Goal: Navigation & Orientation: Find specific page/section

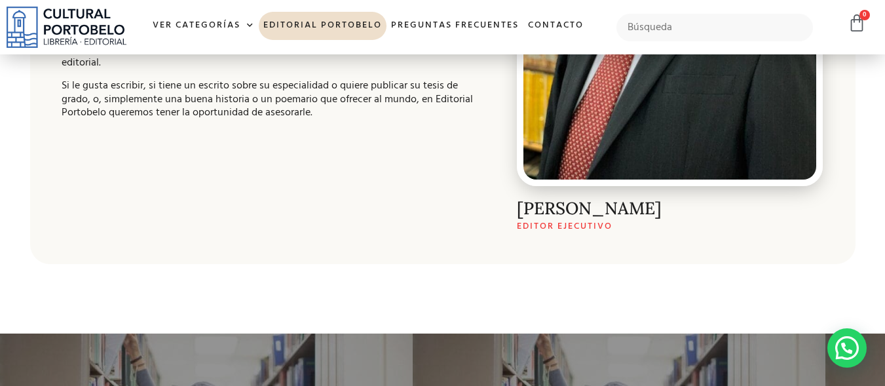
scroll to position [337, 0]
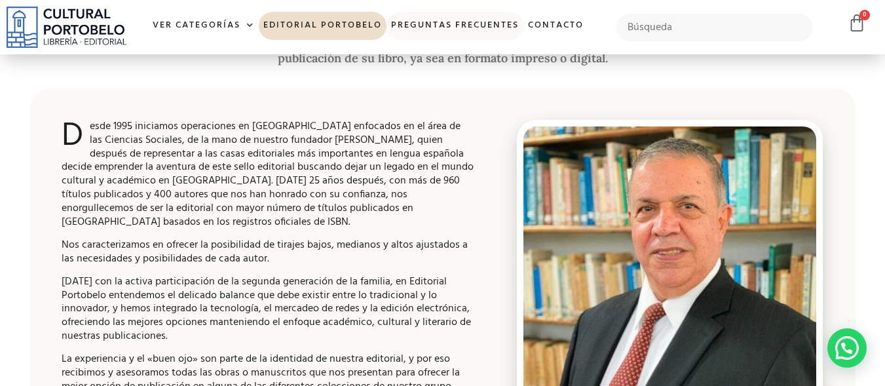
click at [490, 22] on link "Preguntas frecuentes" at bounding box center [454, 26] width 137 height 28
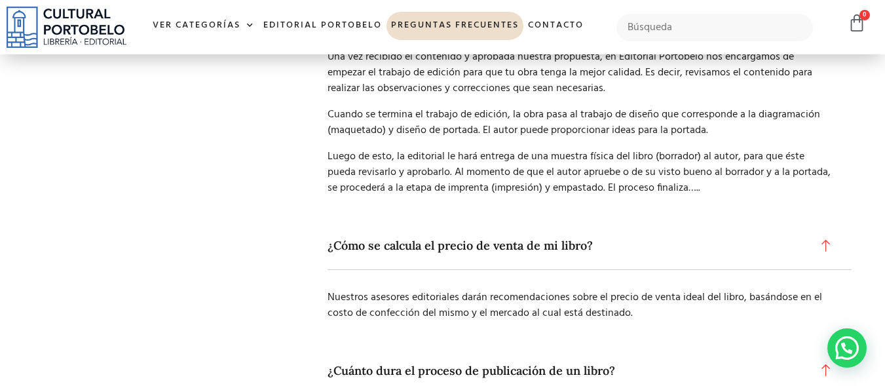
scroll to position [636, 0]
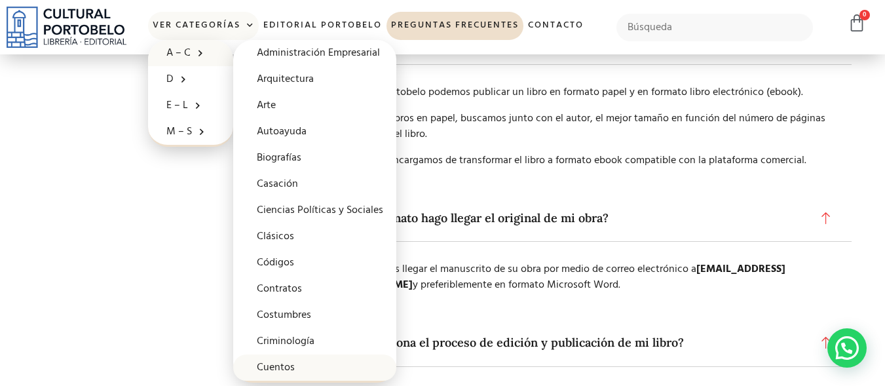
click at [306, 365] on link "Cuentos" at bounding box center [314, 367] width 163 height 26
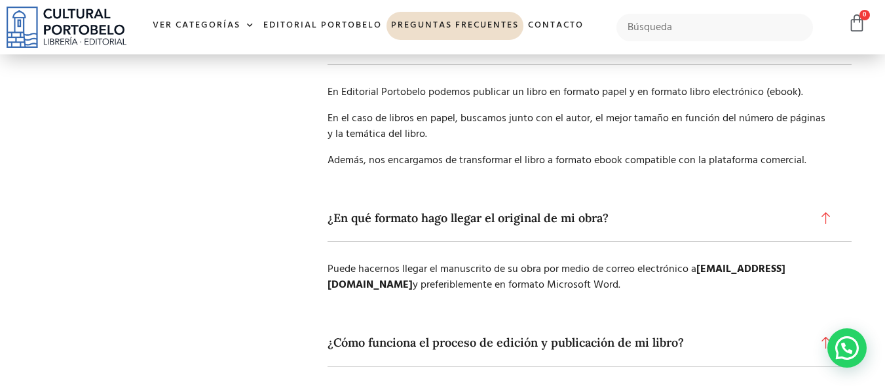
scroll to position [635, 0]
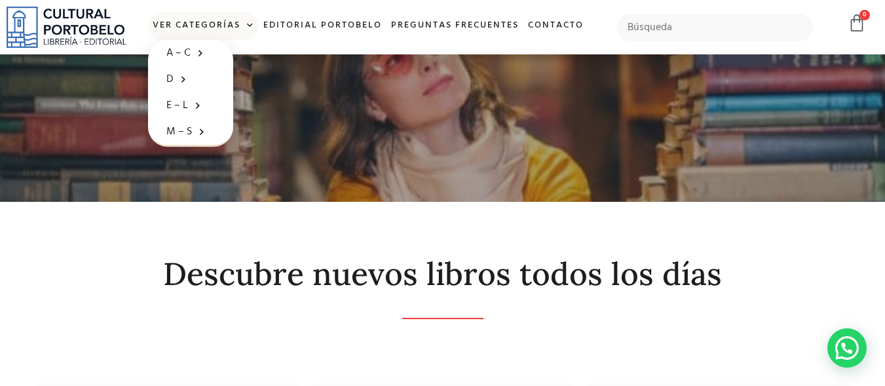
click at [242, 23] on span at bounding box center [247, 26] width 14 height 20
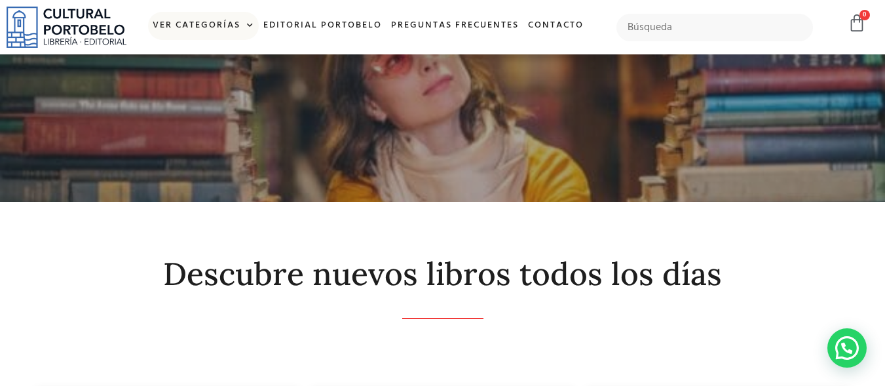
click at [248, 23] on span at bounding box center [247, 26] width 14 height 20
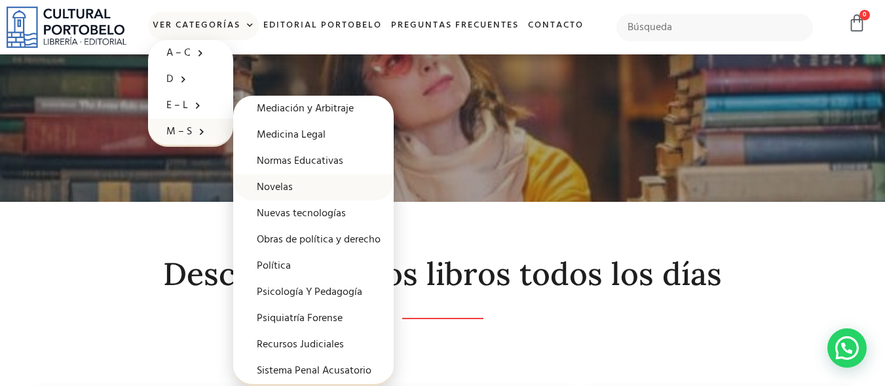
click at [281, 190] on link "Novelas" at bounding box center [313, 187] width 160 height 26
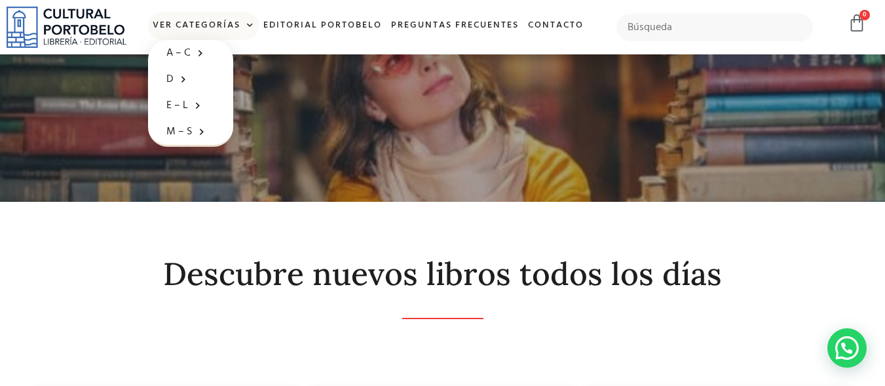
click at [248, 23] on span at bounding box center [247, 26] width 14 height 20
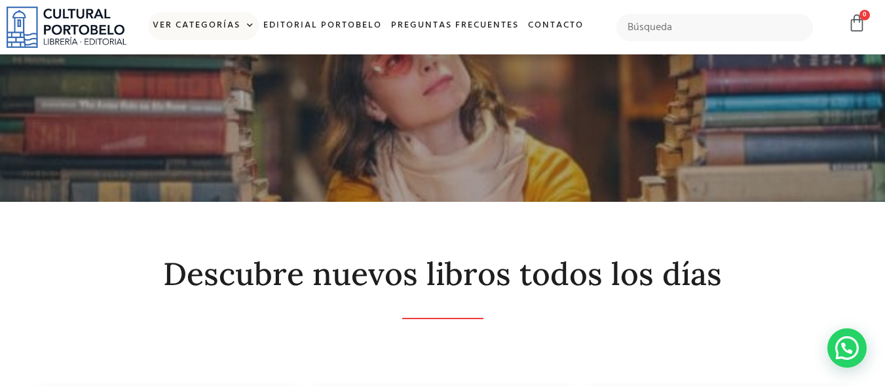
click at [248, 23] on span at bounding box center [247, 26] width 14 height 20
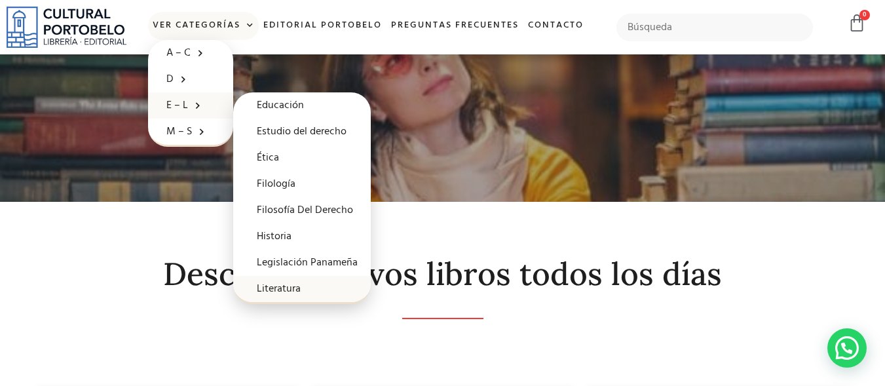
click at [287, 284] on link "Literatura" at bounding box center [302, 289] width 138 height 26
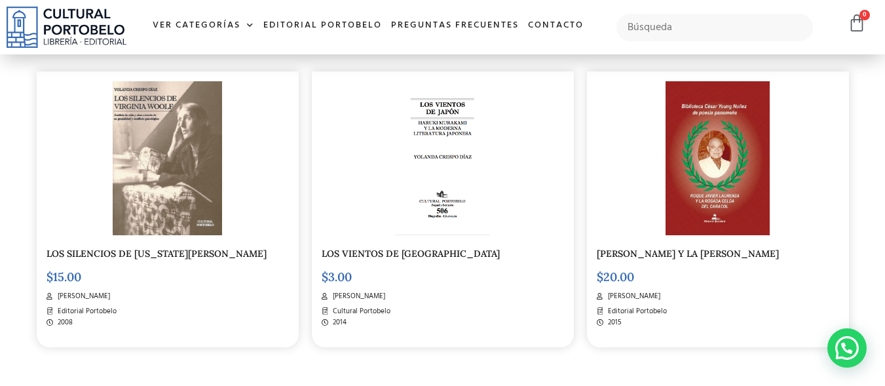
scroll to position [1012, 0]
